Goal: Task Accomplishment & Management: Use online tool/utility

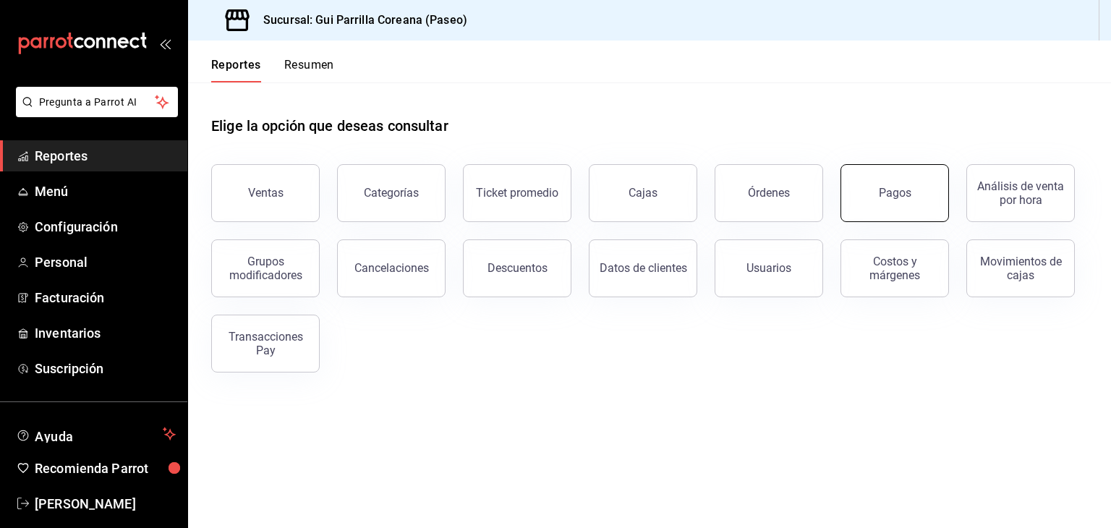
click at [881, 193] on div "Pagos" at bounding box center [895, 193] width 33 height 14
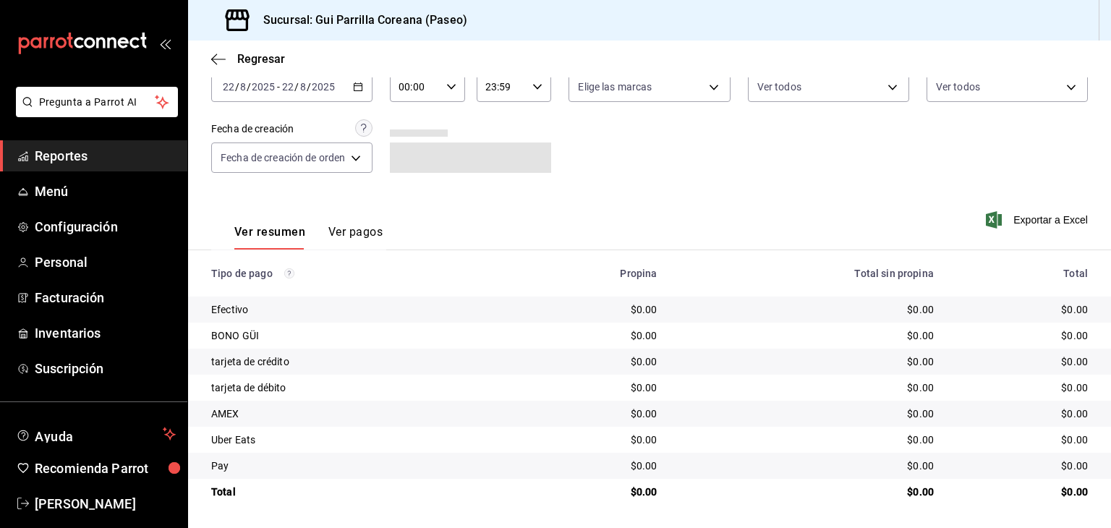
scroll to position [85, 0]
click at [365, 88] on div "[DATE] [DATE] - [DATE] [DATE]" at bounding box center [291, 87] width 161 height 30
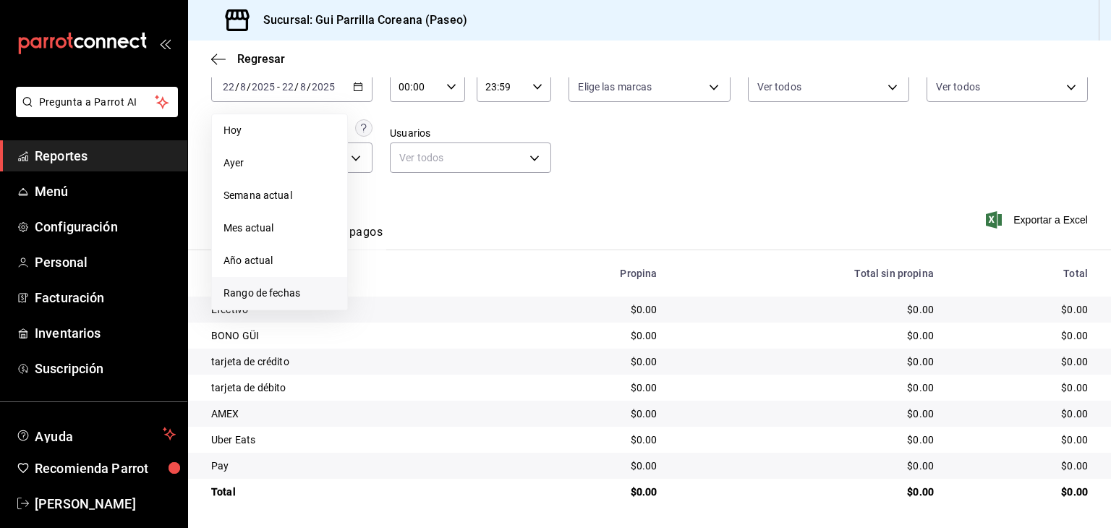
click at [257, 297] on span "Rango de fechas" at bounding box center [280, 293] width 112 height 15
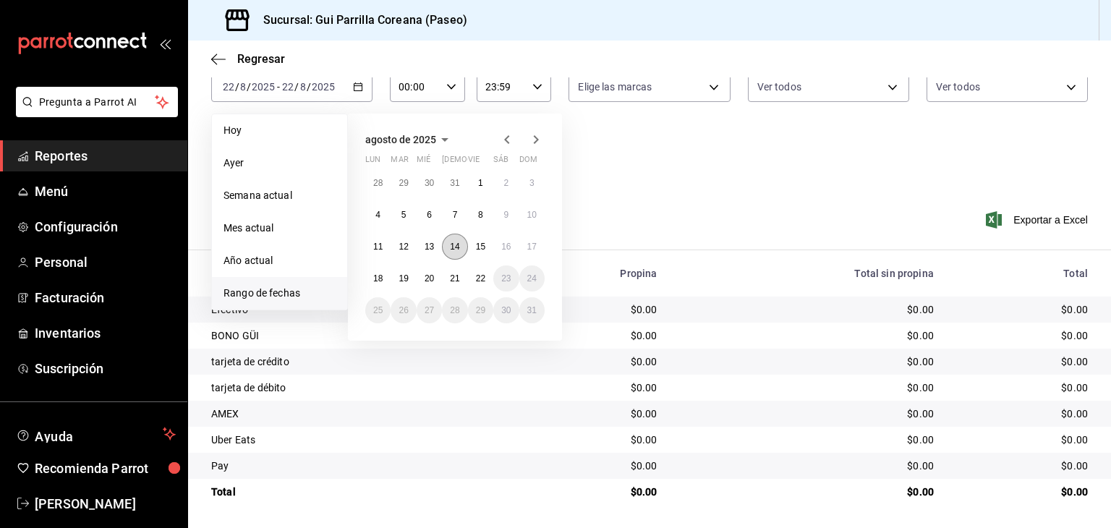
click at [454, 242] on abbr "14" at bounding box center [454, 247] width 9 height 10
click at [431, 276] on abbr "20" at bounding box center [429, 278] width 9 height 10
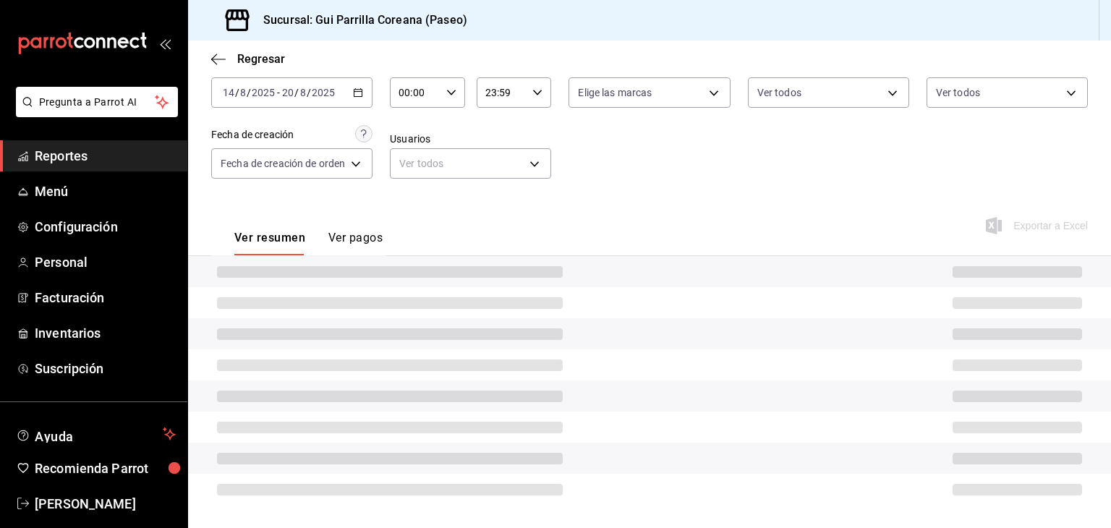
scroll to position [85, 0]
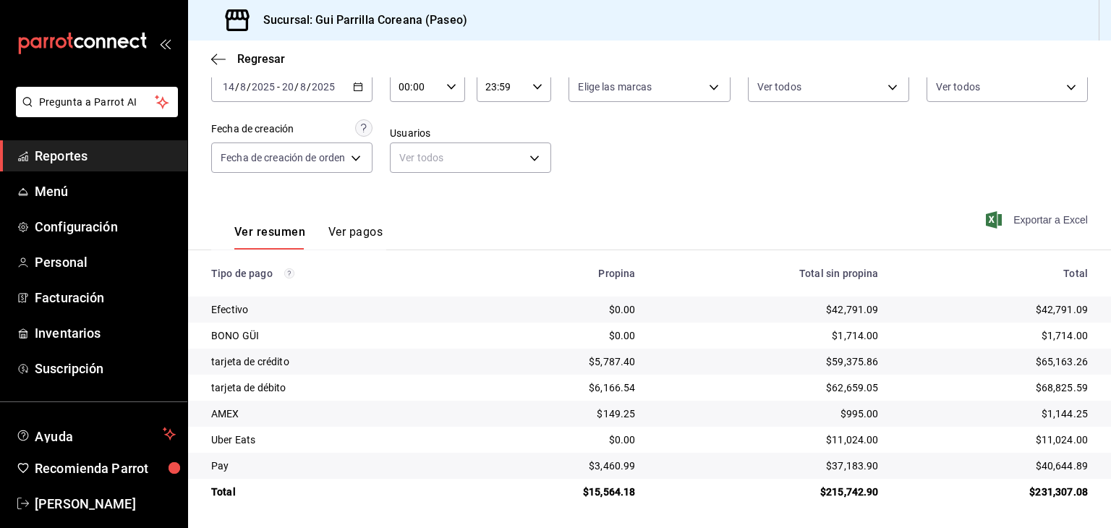
click at [1039, 224] on span "Exportar a Excel" at bounding box center [1038, 219] width 99 height 17
